Goal: Complete application form

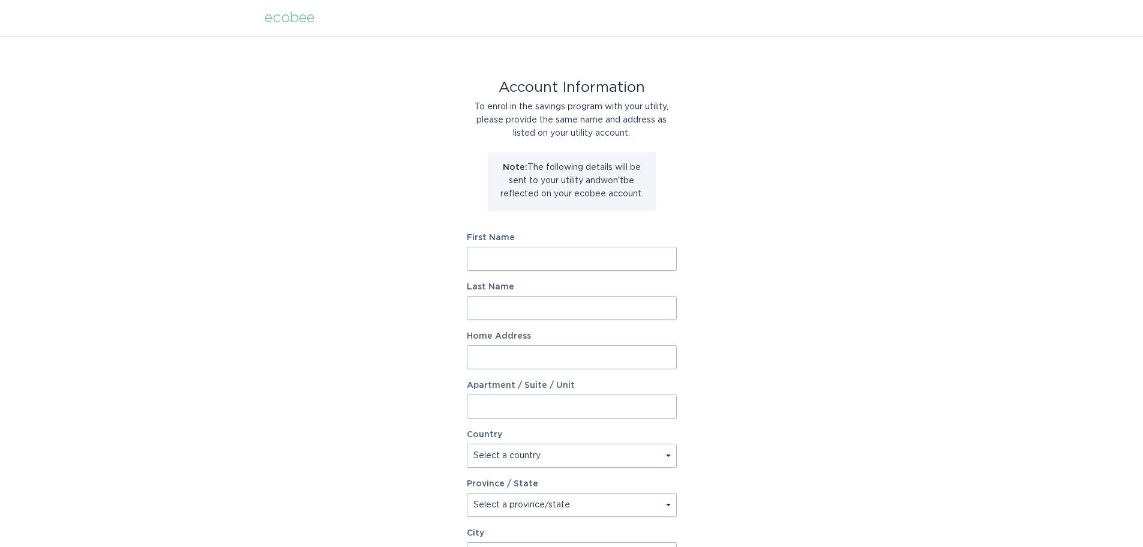
click at [554, 265] on input "First Name" at bounding box center [572, 259] width 210 height 24
type input "[PERSON_NAME]"
type input "104 Overtop Ridge"
select select "US"
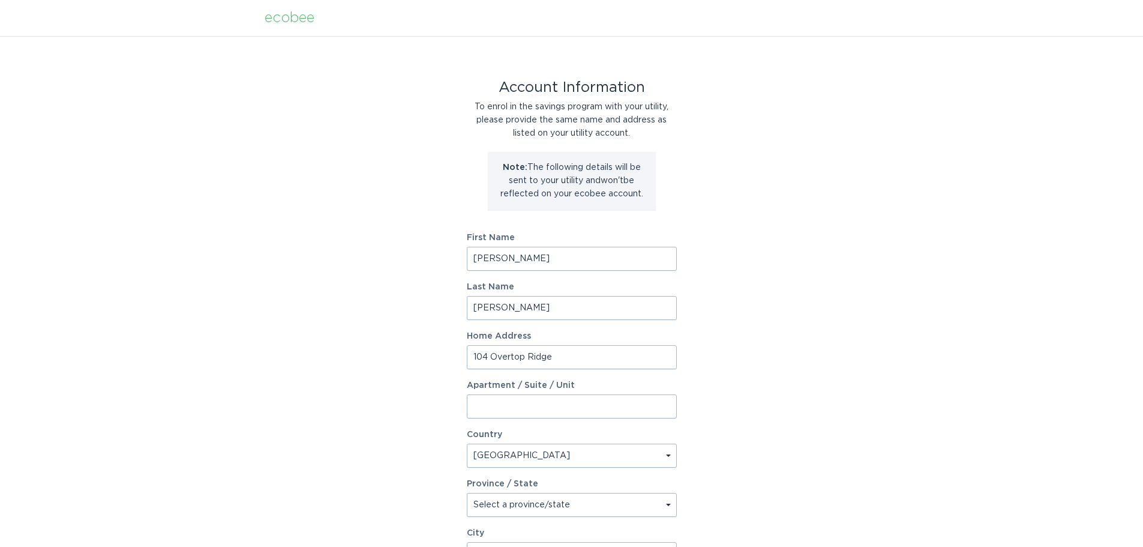
type input "[GEOGRAPHIC_DATA]"
type input "29601"
select select "SC"
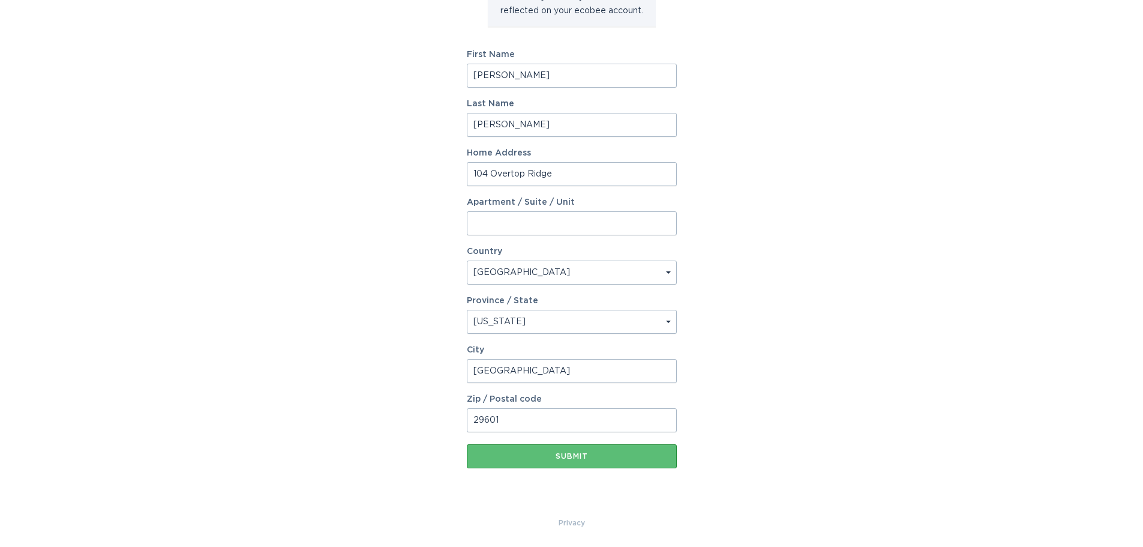
scroll to position [184, 0]
click at [591, 449] on button "Submit" at bounding box center [572, 455] width 210 height 24
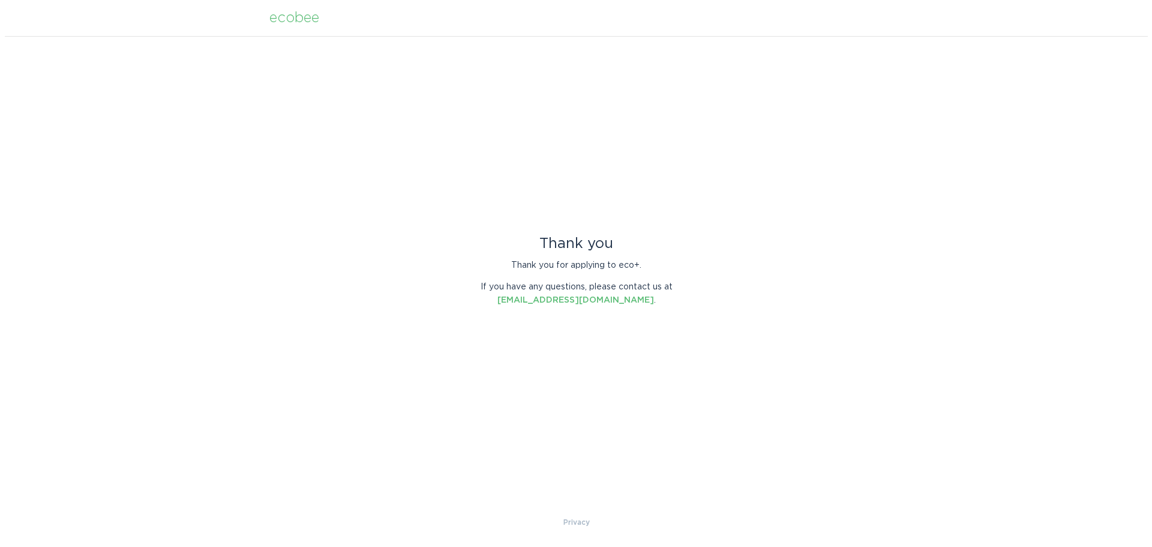
scroll to position [0, 0]
